Goal: Task Accomplishment & Management: Complete application form

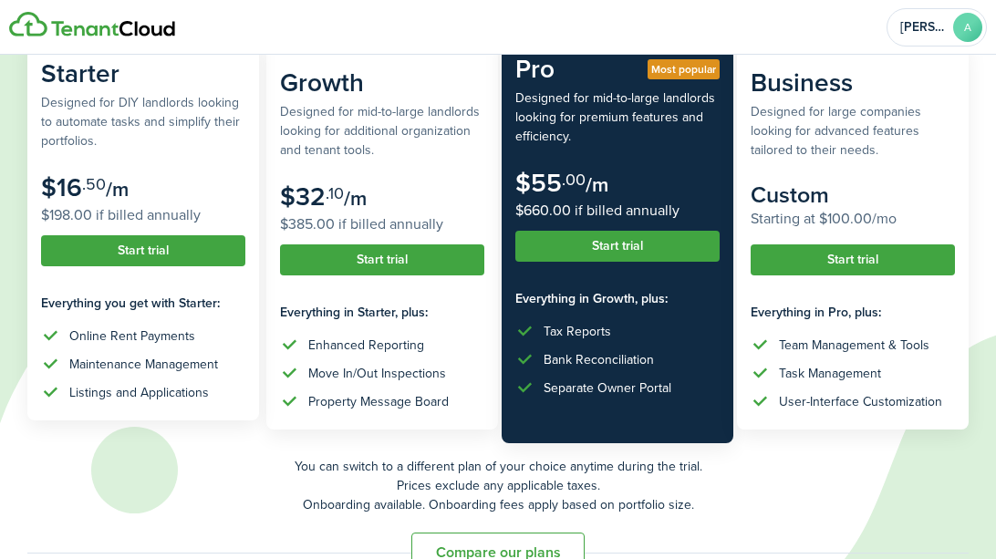
scroll to position [254, 0]
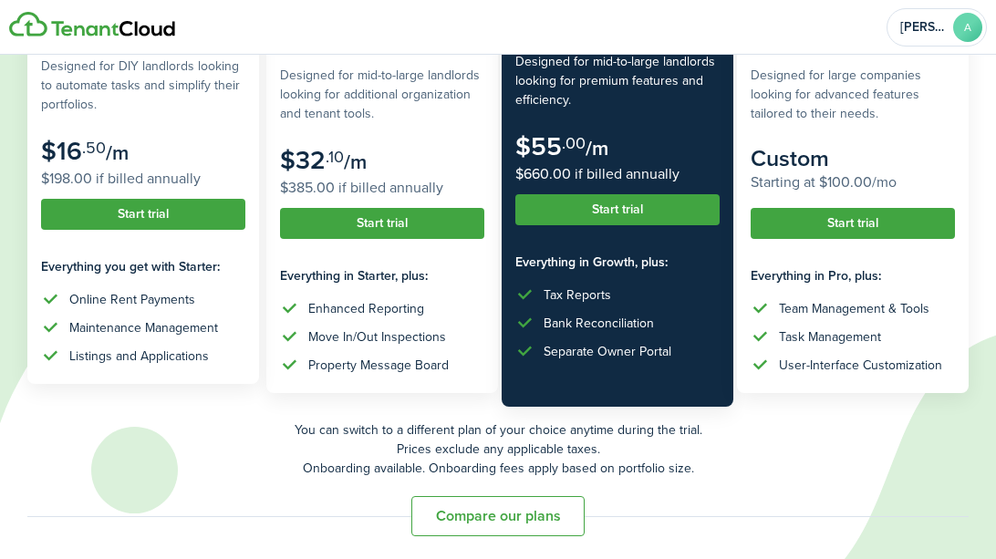
click at [147, 214] on button "Start trial" at bounding box center [143, 214] width 204 height 31
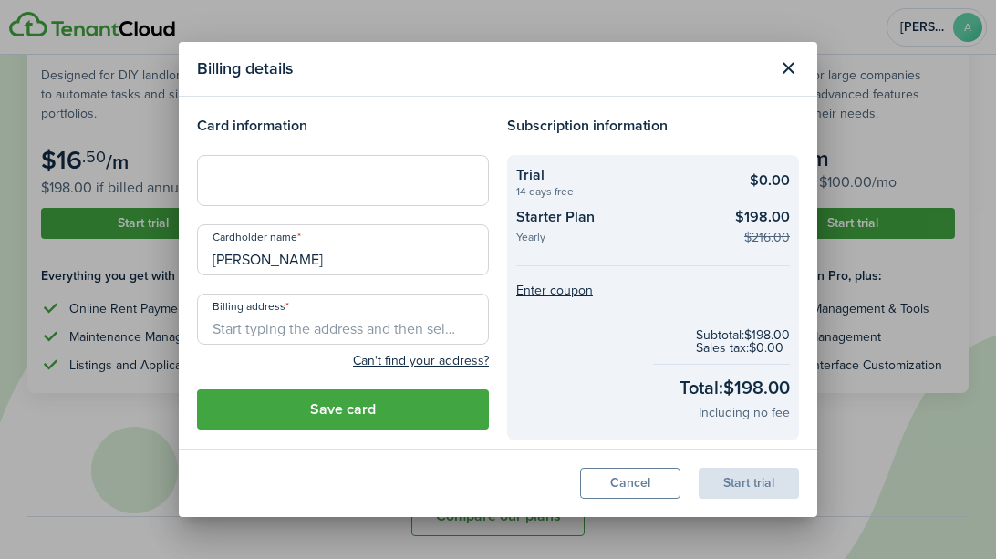
click at [785, 68] on button "Close modal" at bounding box center [787, 68] width 31 height 31
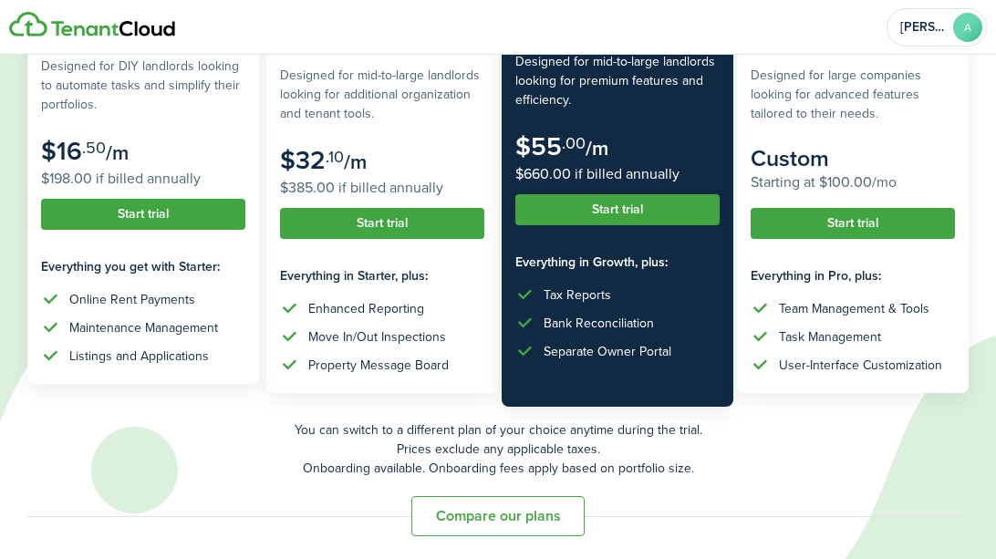
click at [169, 218] on button "Start trial" at bounding box center [143, 214] width 204 height 31
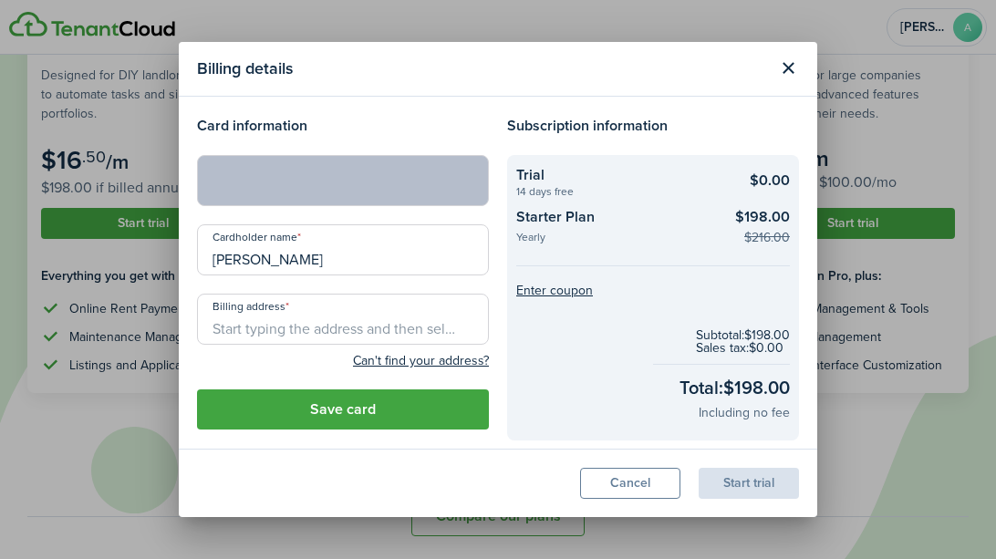
click at [424, 326] on input "Billing address" at bounding box center [343, 319] width 292 height 51
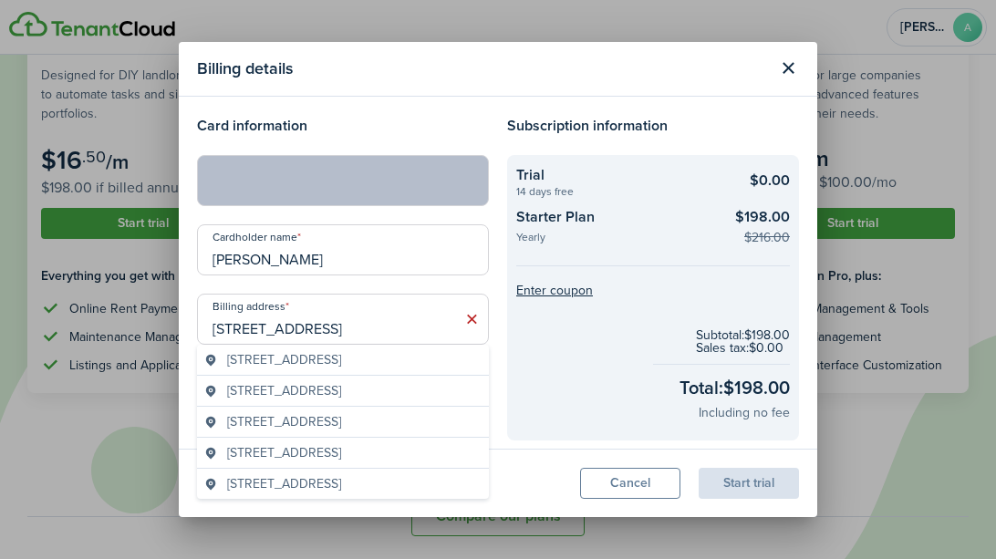
click at [341, 369] on span "[STREET_ADDRESS]" at bounding box center [284, 359] width 114 height 19
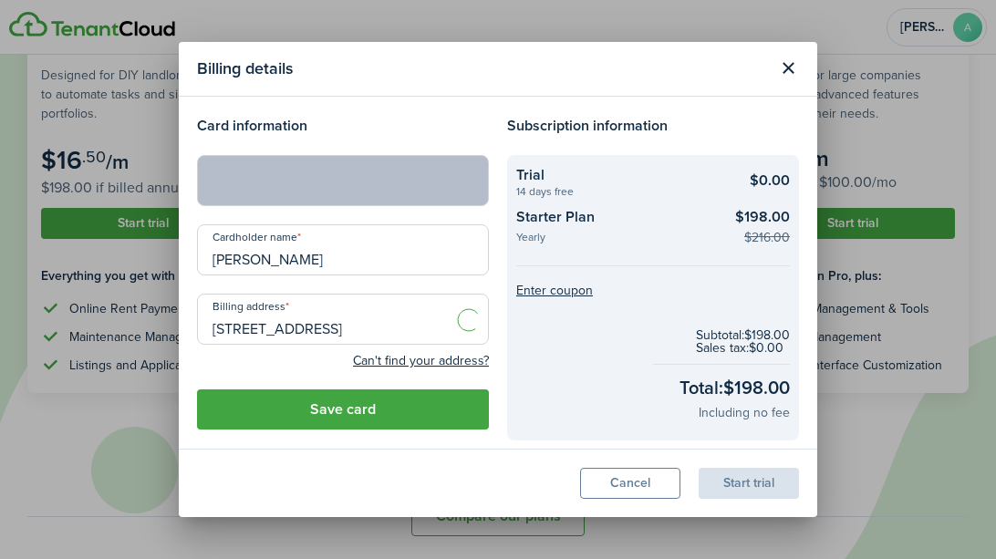
click at [416, 326] on input "[STREET_ADDRESS]" at bounding box center [343, 319] width 292 height 51
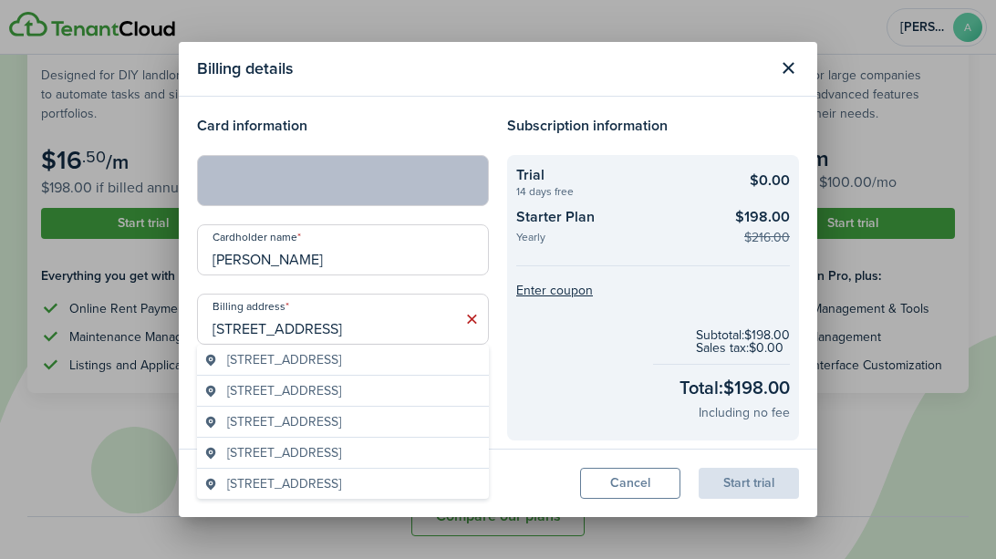
click at [341, 431] on span "[STREET_ADDRESS]" at bounding box center [284, 421] width 114 height 19
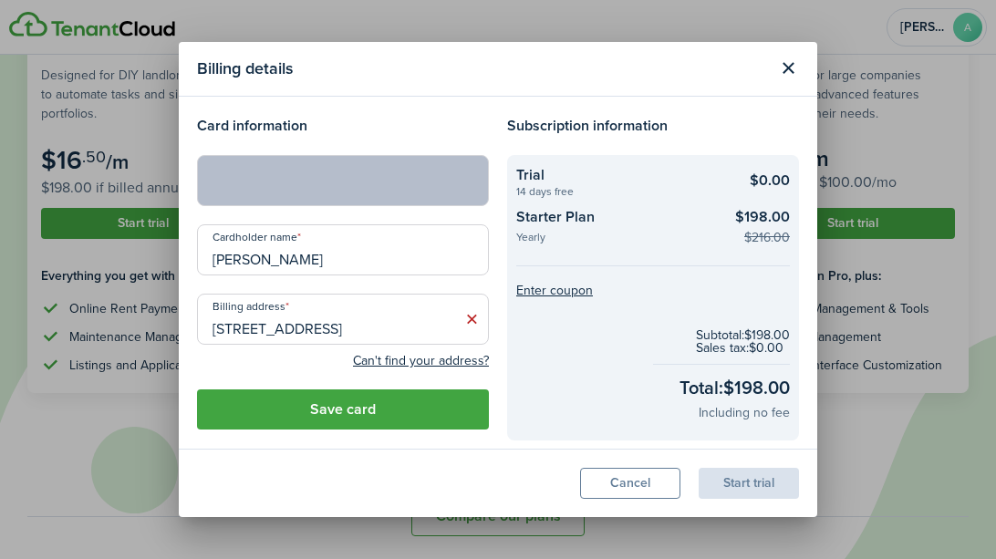
click at [386, 400] on button "Save card" at bounding box center [343, 409] width 292 height 40
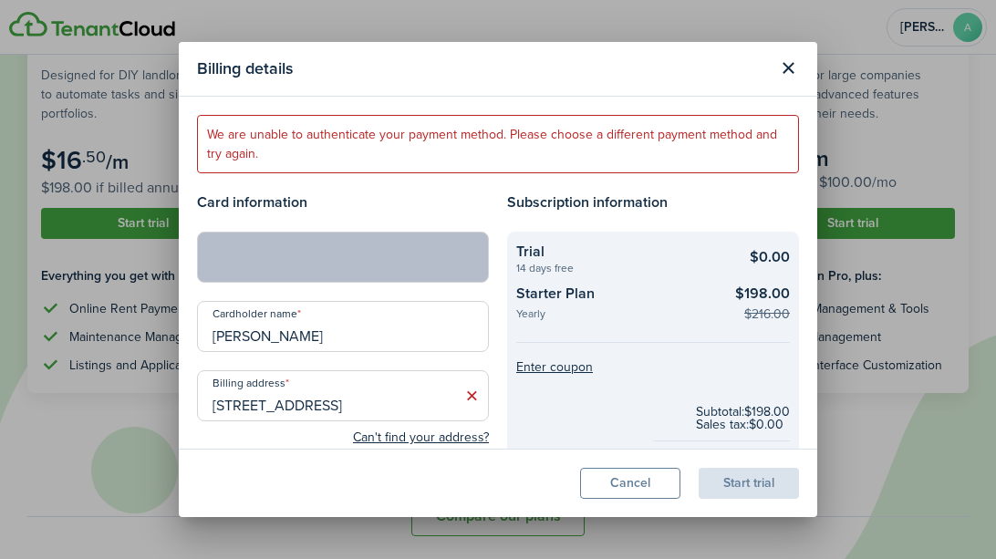
click at [431, 396] on input "[STREET_ADDRESS]" at bounding box center [343, 395] width 292 height 51
click at [489, 496] on modal-footer "Cancel Start trial" at bounding box center [498, 483] width 638 height 68
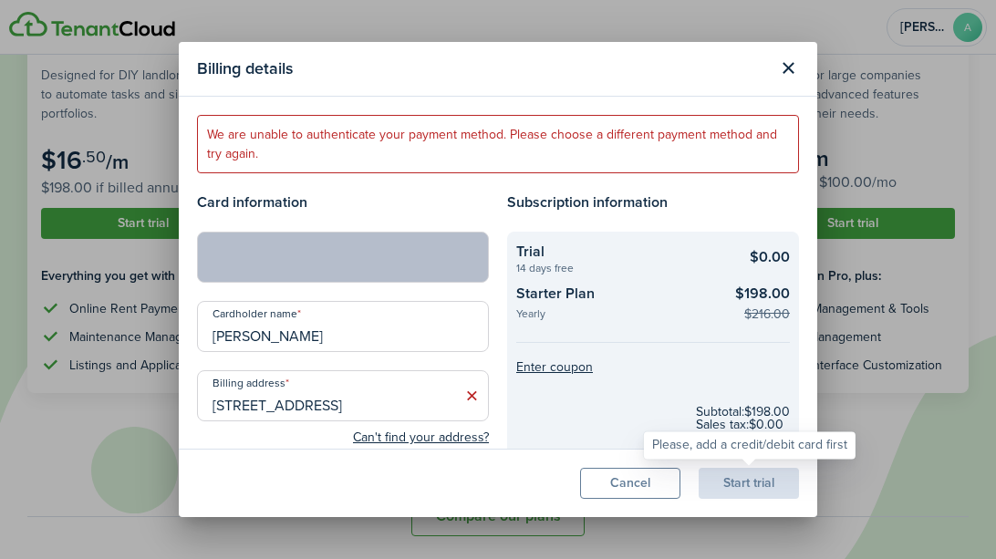
click at [735, 485] on div "Start trial" at bounding box center [748, 483] width 100 height 31
click at [384, 307] on input "[PERSON_NAME]" at bounding box center [343, 326] width 292 height 51
click at [396, 378] on input "[STREET_ADDRESS]" at bounding box center [343, 395] width 292 height 51
click at [719, 482] on div "Start trial" at bounding box center [748, 483] width 100 height 31
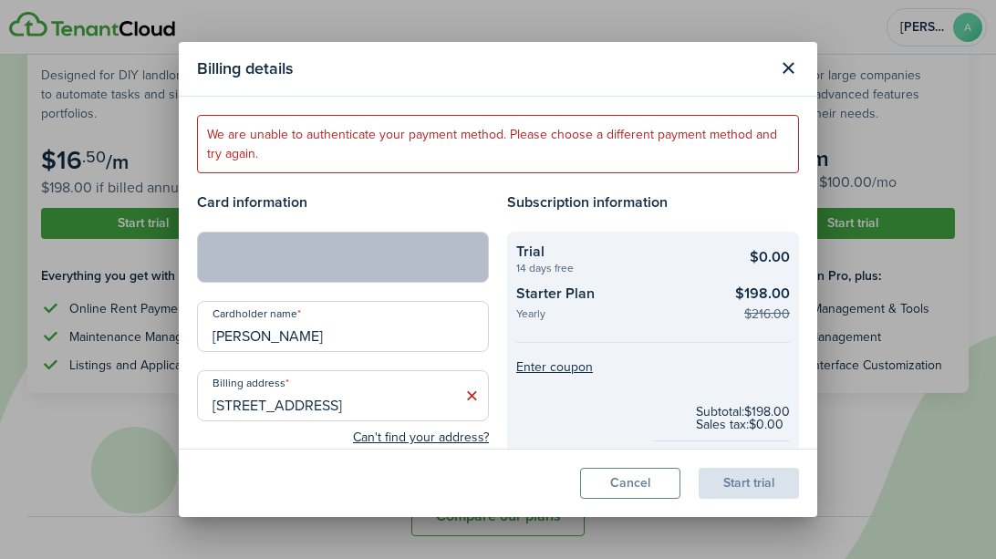
click at [431, 336] on input "[PERSON_NAME]" at bounding box center [343, 326] width 292 height 51
click at [419, 406] on input "[STREET_ADDRESS]" at bounding box center [343, 395] width 292 height 51
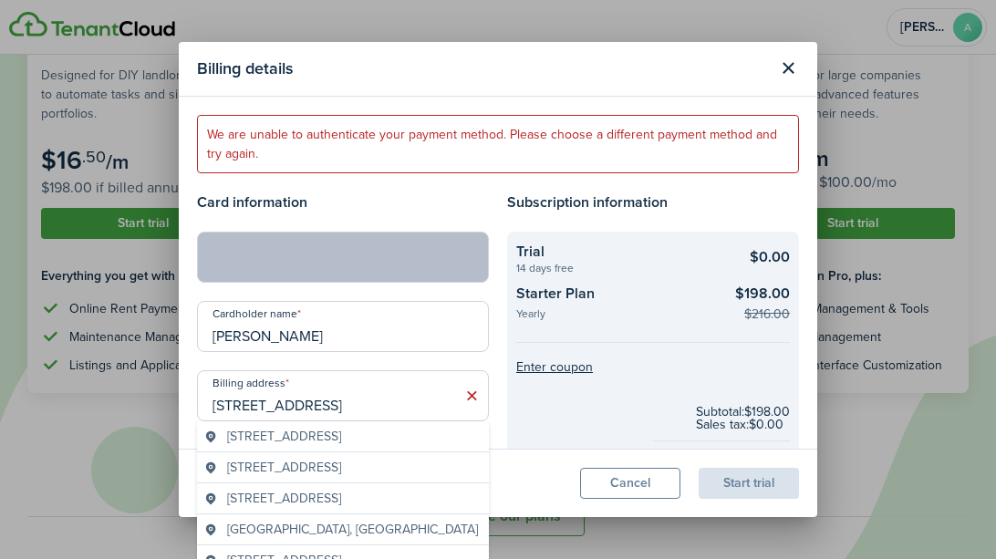
click at [341, 442] on span "[STREET_ADDRESS]" at bounding box center [284, 436] width 114 height 19
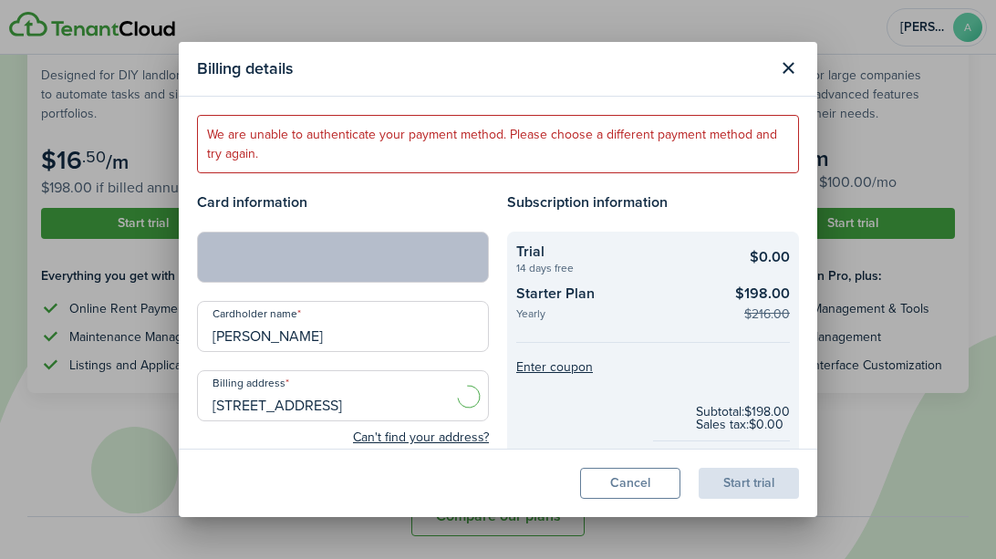
type input "[STREET_ADDRESS]"
click at [735, 483] on div "Start trial" at bounding box center [748, 483] width 100 height 31
click at [782, 67] on button "Close modal" at bounding box center [787, 68] width 31 height 31
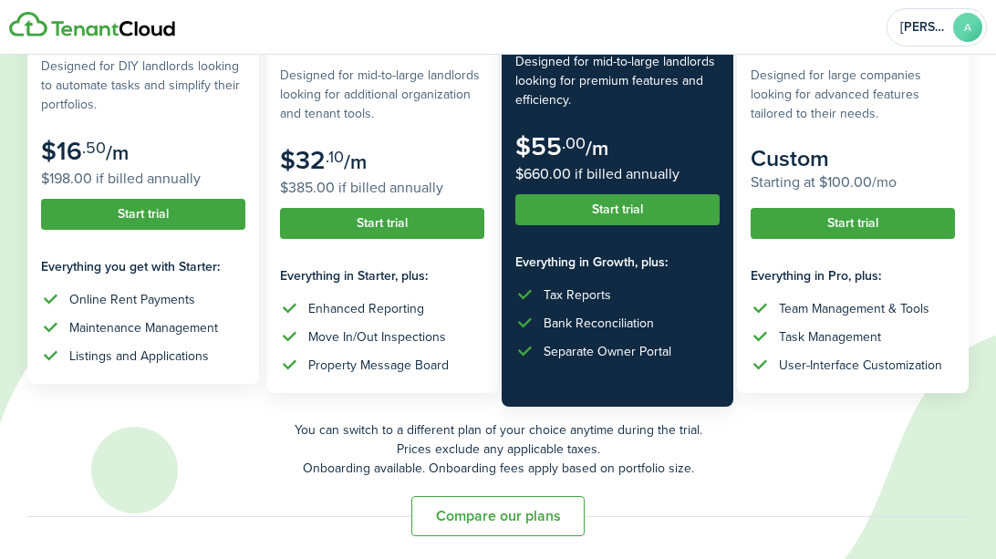
click at [131, 211] on button "Start trial" at bounding box center [143, 214] width 204 height 31
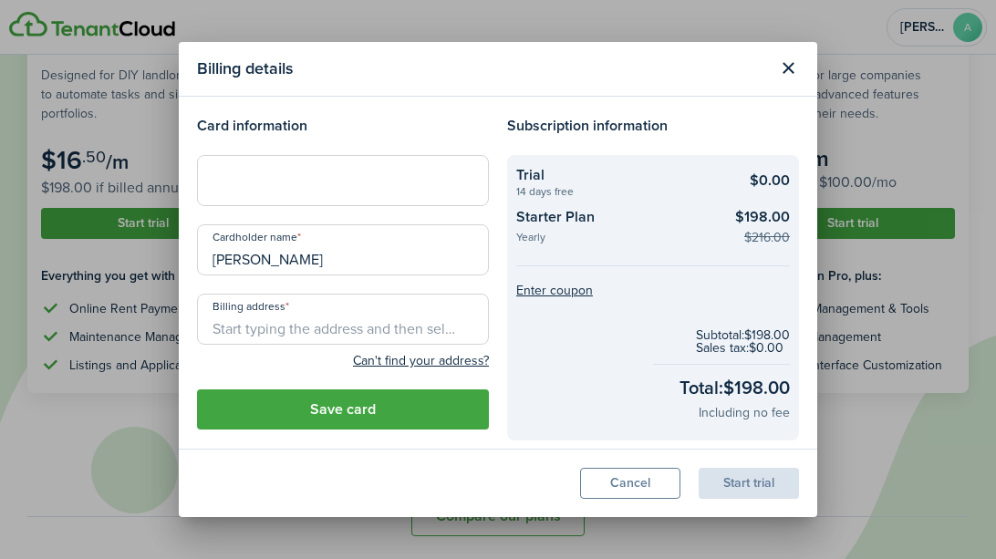
click at [347, 155] on div at bounding box center [343, 180] width 292 height 51
click at [350, 170] on div at bounding box center [343, 180] width 292 height 51
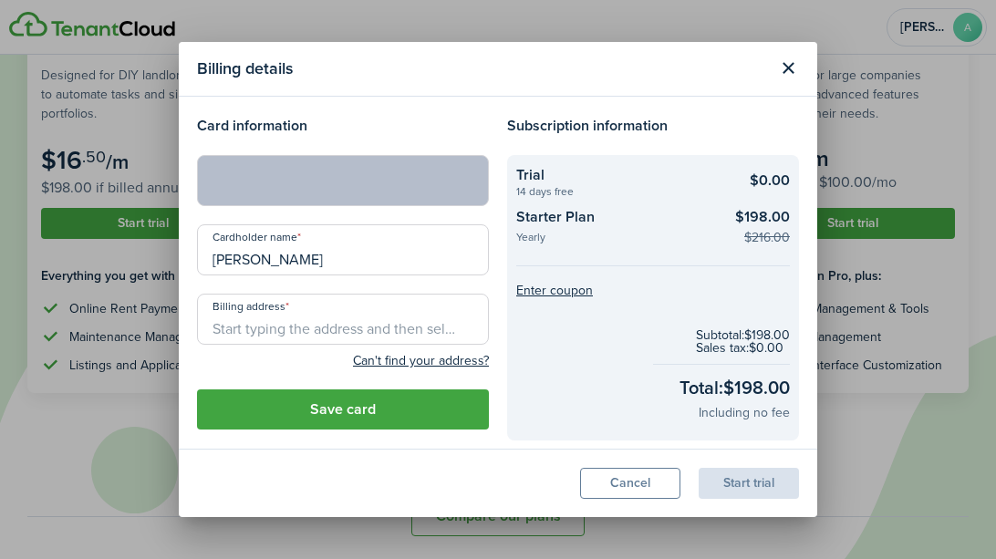
click at [354, 319] on input "Billing address" at bounding box center [343, 319] width 292 height 51
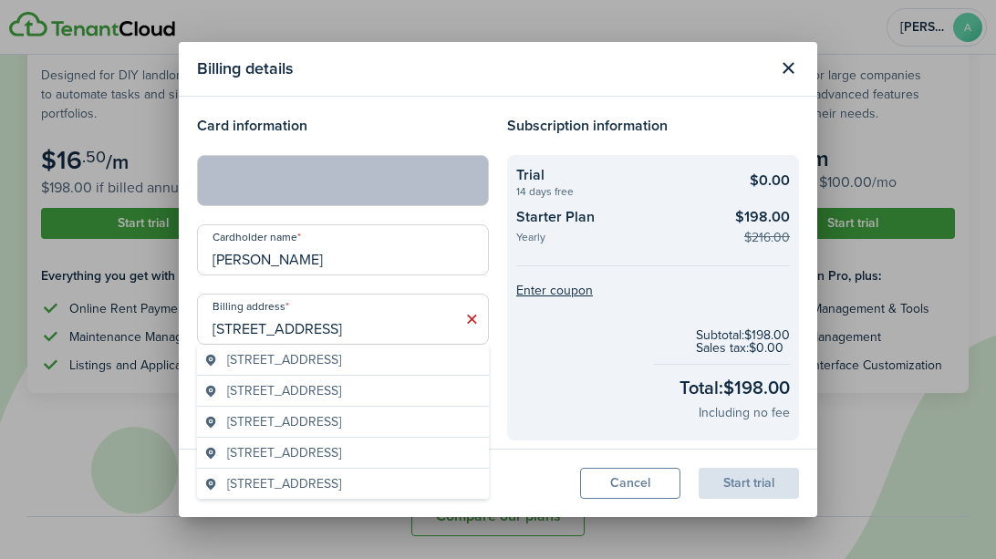
click at [341, 431] on span "[STREET_ADDRESS]" at bounding box center [284, 421] width 114 height 19
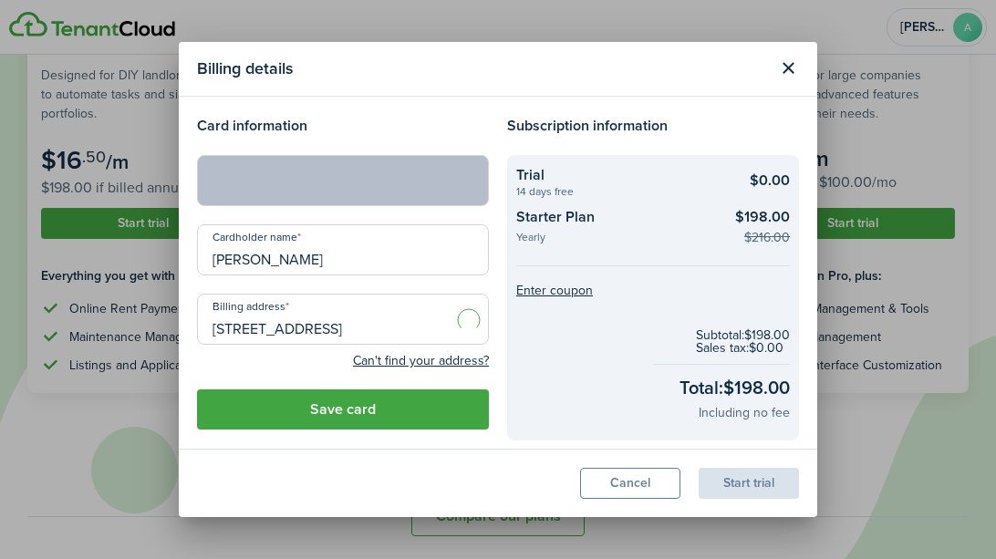
type input "[STREET_ADDRESS]"
click at [382, 415] on button "Save card" at bounding box center [343, 409] width 292 height 40
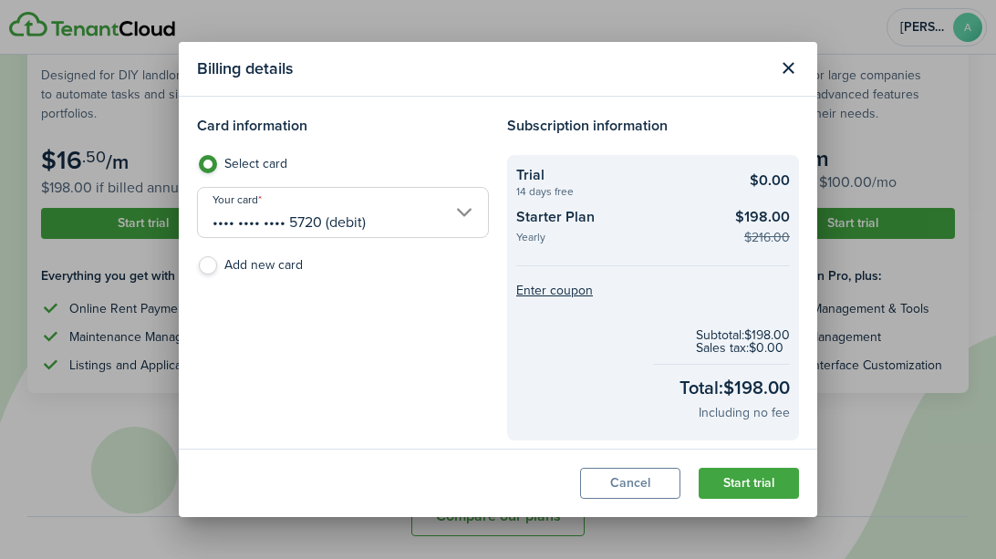
click at [750, 482] on button "Start trial" at bounding box center [748, 483] width 100 height 31
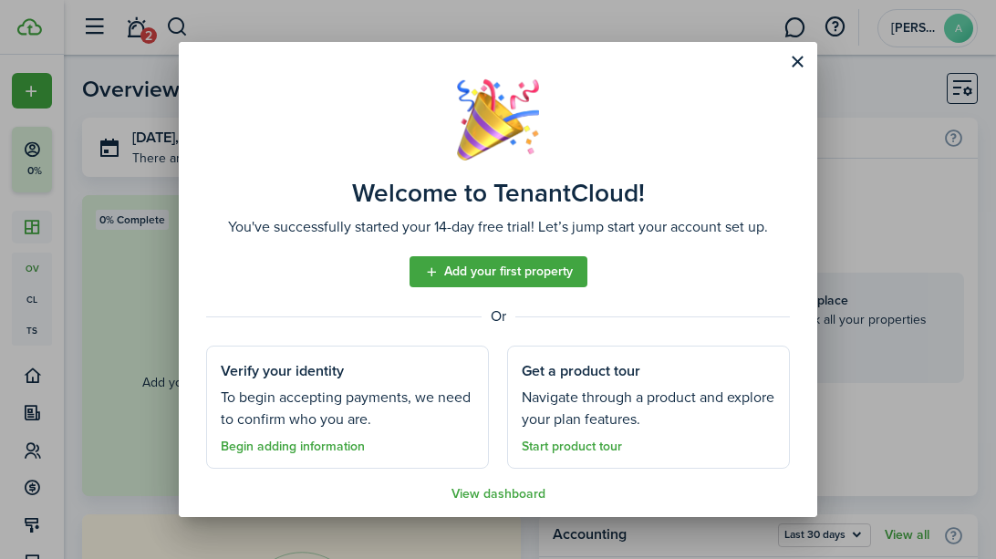
click at [507, 278] on link "Add your first property" at bounding box center [498, 271] width 178 height 31
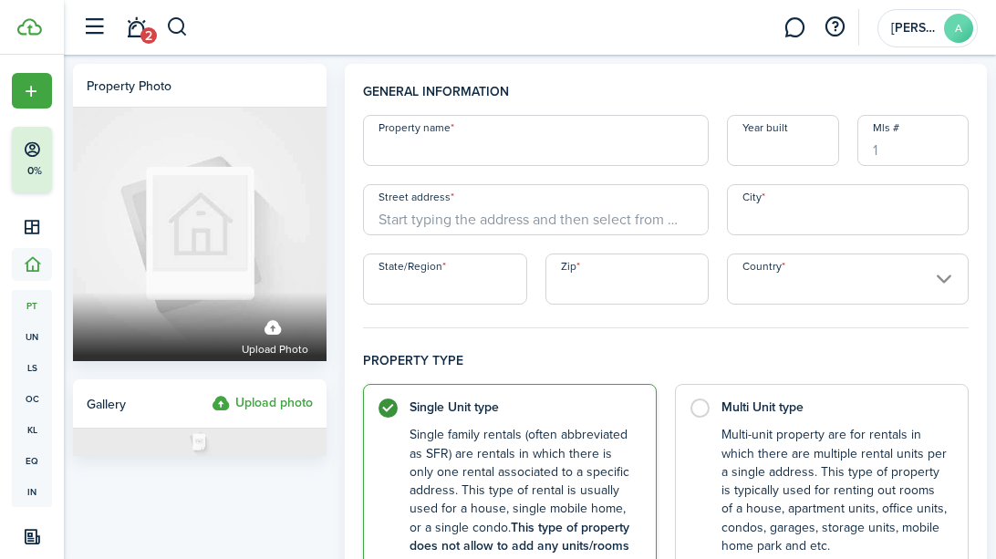
click at [424, 141] on input "Property name" at bounding box center [536, 140] width 346 height 51
type input "house 1"
click at [745, 144] on input "Year built" at bounding box center [782, 140] width 111 height 51
click at [465, 222] on input "Street address" at bounding box center [536, 209] width 346 height 51
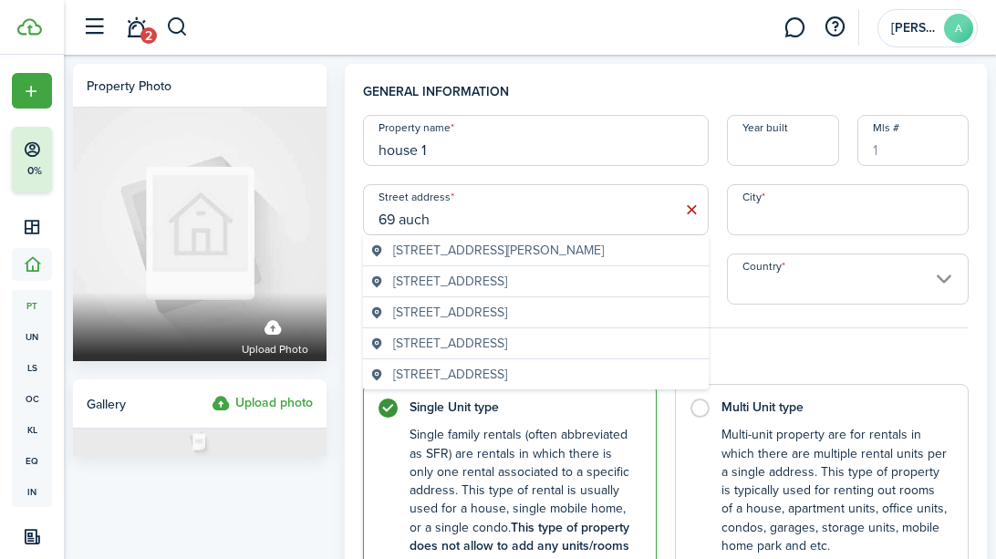
click at [458, 309] on span "[STREET_ADDRESS]" at bounding box center [450, 312] width 114 height 19
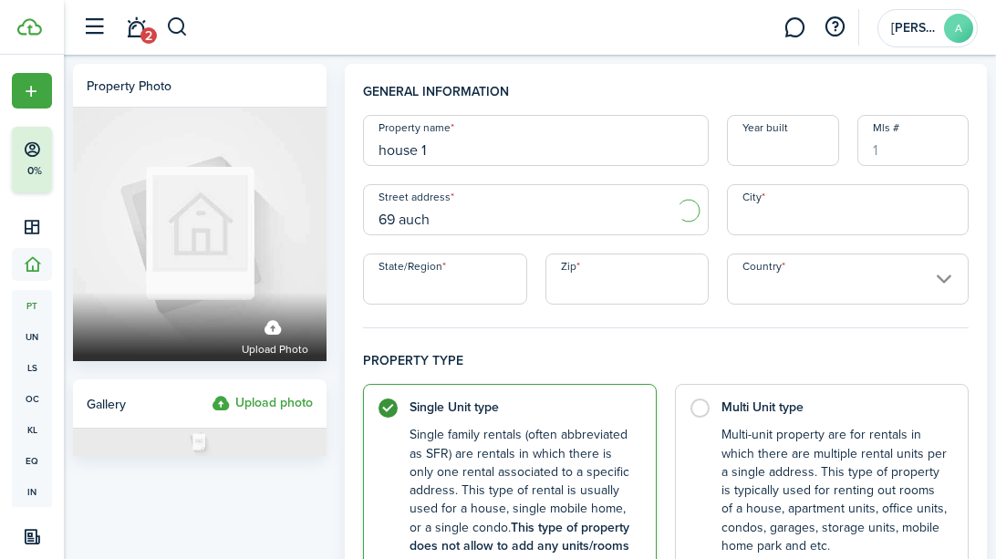
type input "[STREET_ADDRESS]"
type input "Sebewaing"
type input "MI"
type input "48759"
type input "[GEOGRAPHIC_DATA]"
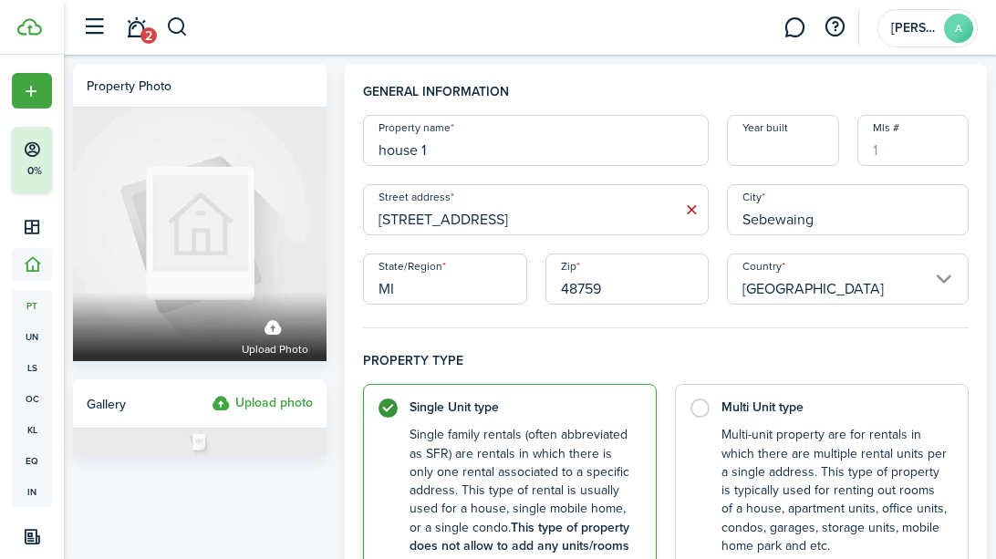
click at [509, 206] on input "[STREET_ADDRESS]" at bounding box center [536, 209] width 346 height 51
type input "6"
click at [528, 212] on input "1899 ne coldwater" at bounding box center [536, 209] width 346 height 51
type input "[STREET_ADDRESS]"
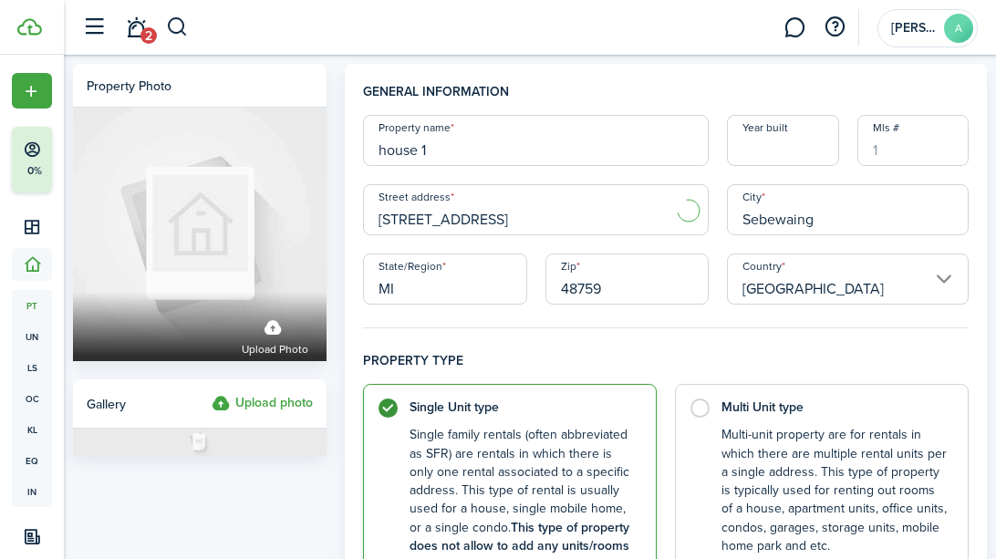
click at [884, 217] on input "Sebewaing" at bounding box center [848, 209] width 242 height 51
type input "S"
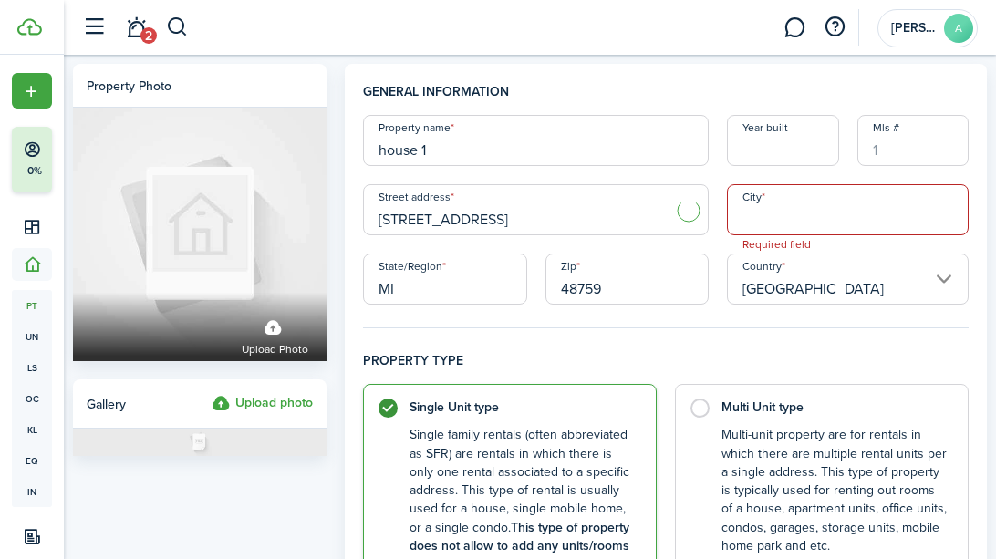
click at [661, 286] on input "48759" at bounding box center [626, 278] width 163 height 51
type input "4"
click at [460, 291] on input "MI" at bounding box center [444, 278] width 163 height 51
type input "M"
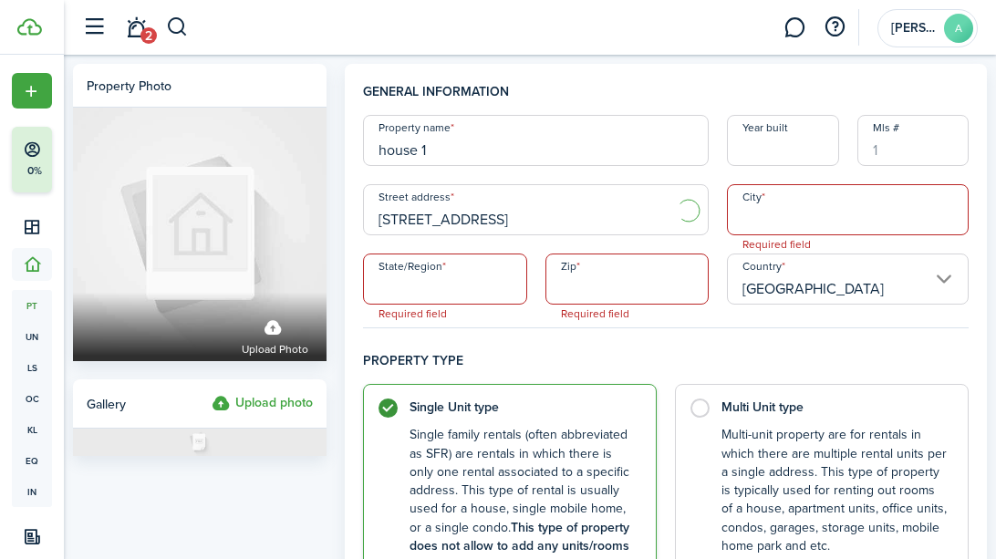
click at [528, 212] on input "[STREET_ADDRESS]" at bounding box center [536, 209] width 346 height 51
type input "1"
type input "1899 [GEOGRAPHIC_DATA]"
